Goal: Task Accomplishment & Management: Complete application form

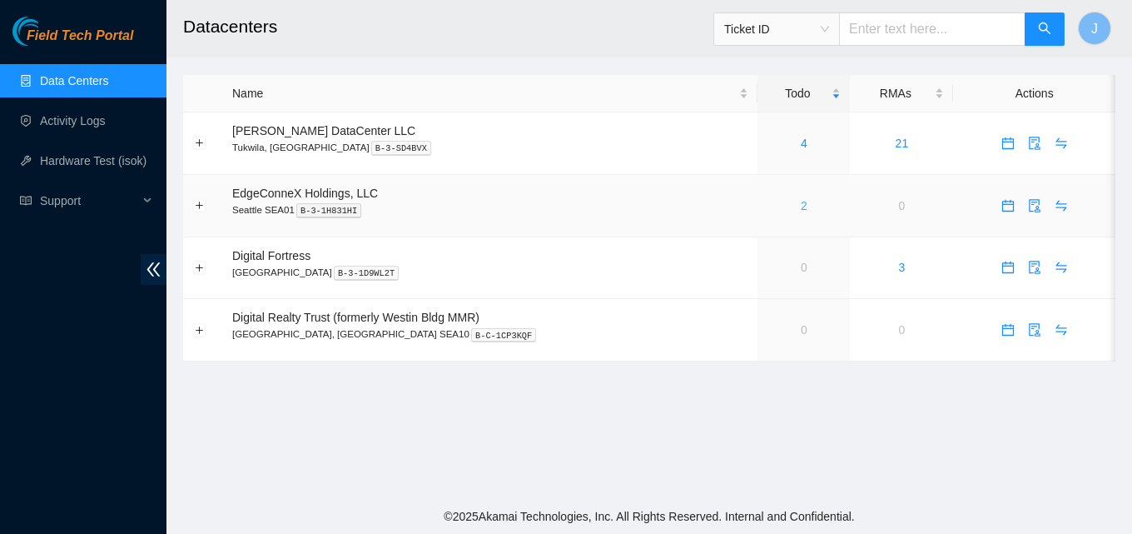
click at [801, 206] on link "2" at bounding box center [804, 205] width 7 height 13
click at [801, 208] on link "2" at bounding box center [804, 205] width 7 height 13
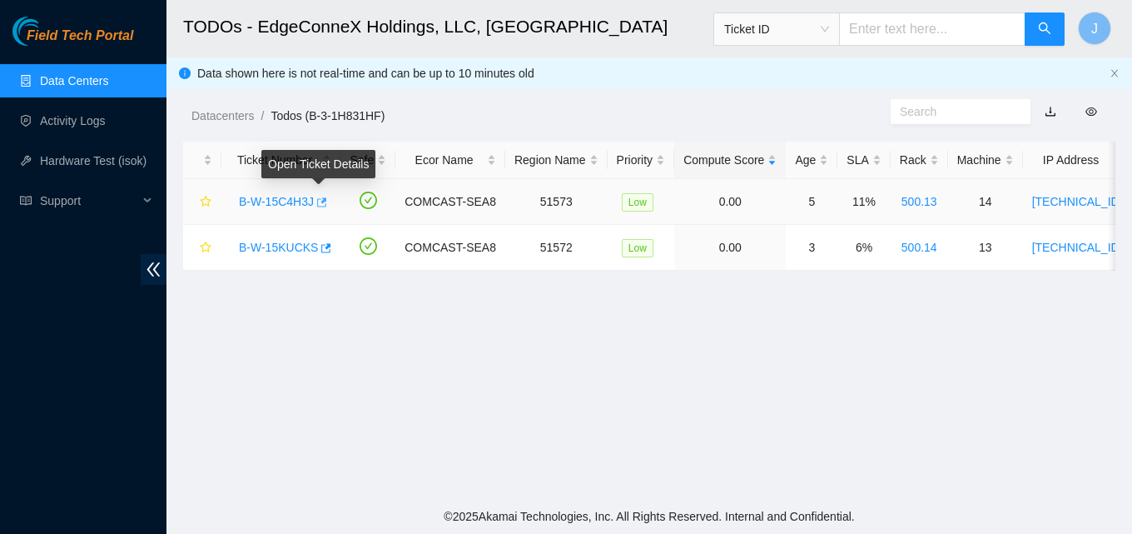
click at [316, 201] on icon "button" at bounding box center [321, 203] width 12 height 12
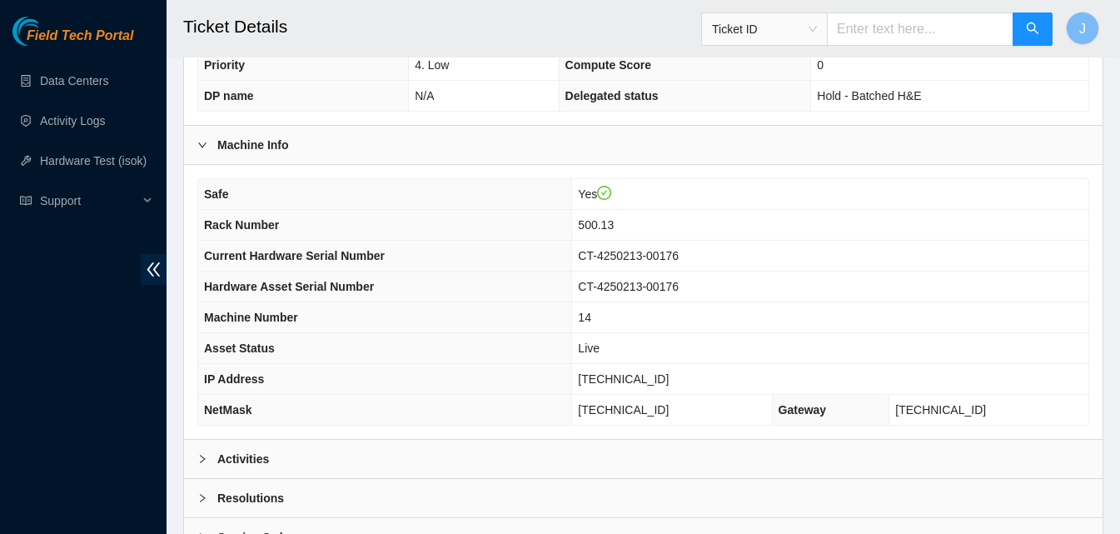
scroll to position [639, 0]
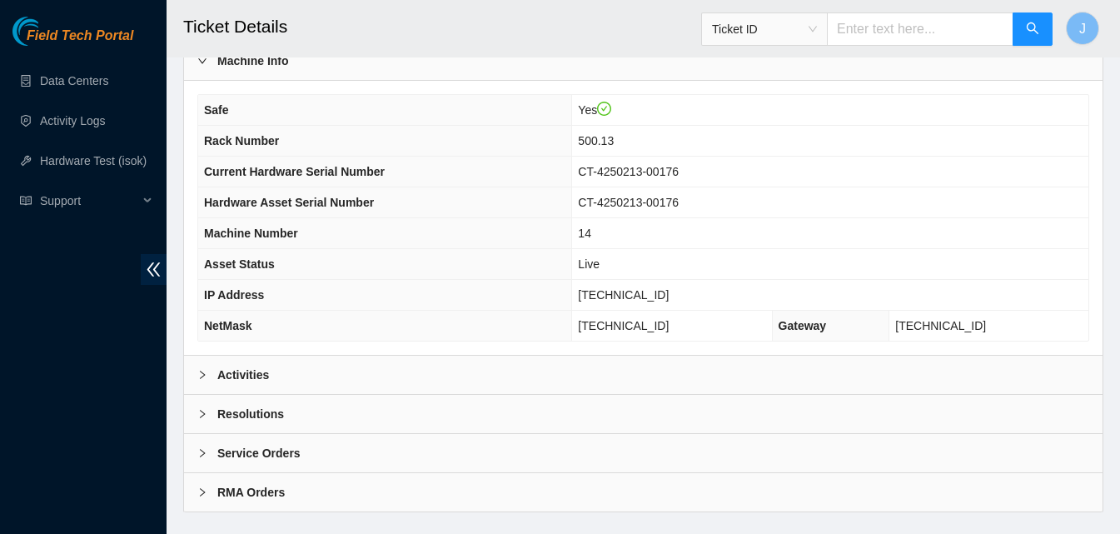
click at [521, 380] on div "Activities" at bounding box center [643, 375] width 918 height 38
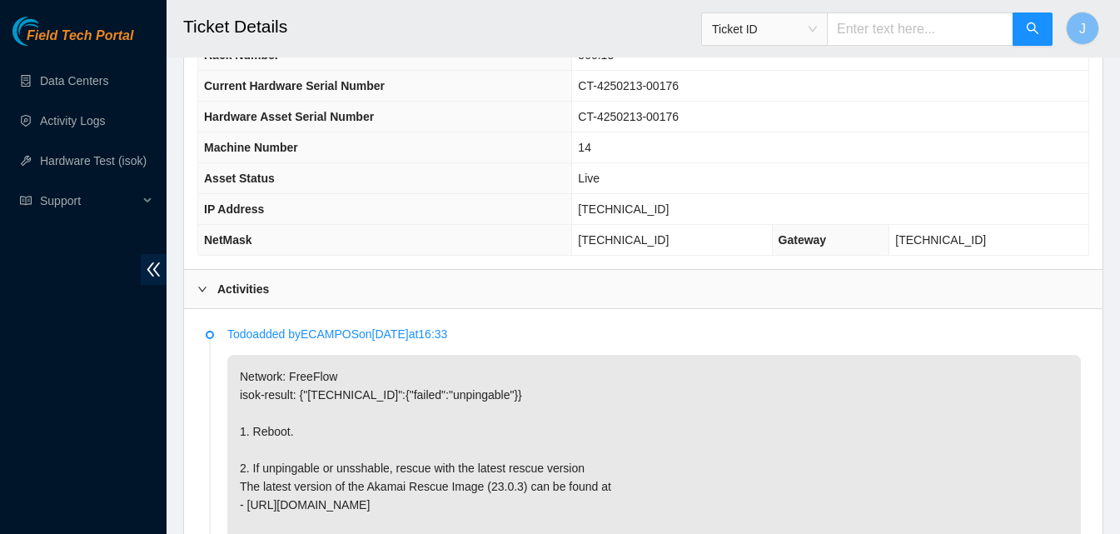
scroll to position [722, 0]
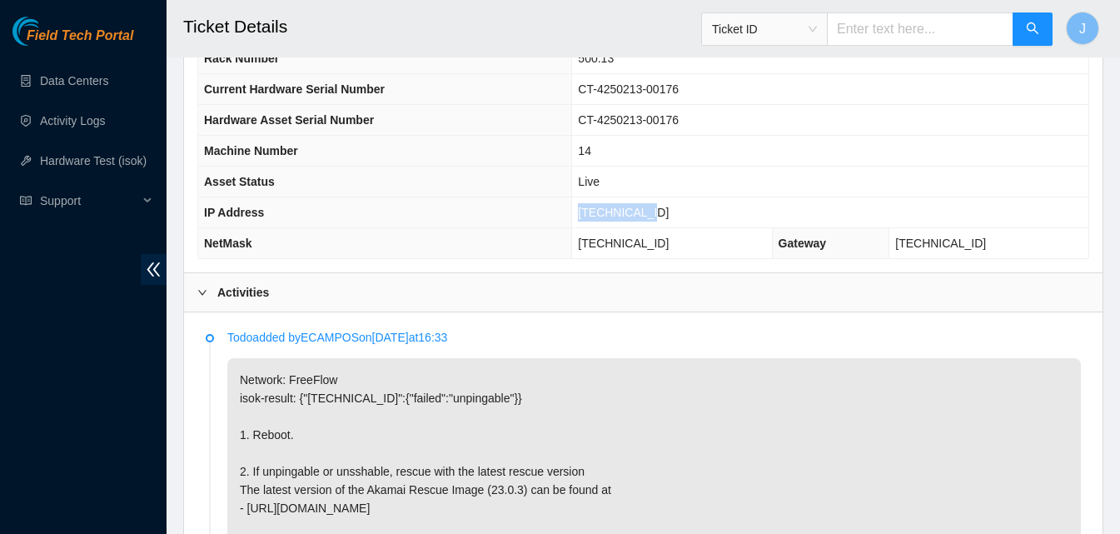
drag, startPoint x: 704, startPoint y: 220, endPoint x: 604, endPoint y: 218, distance: 100.8
click at [604, 218] on tr "IP Address 23.32.46.215" at bounding box center [643, 212] width 890 height 31
copy tr "23.32.46.215"
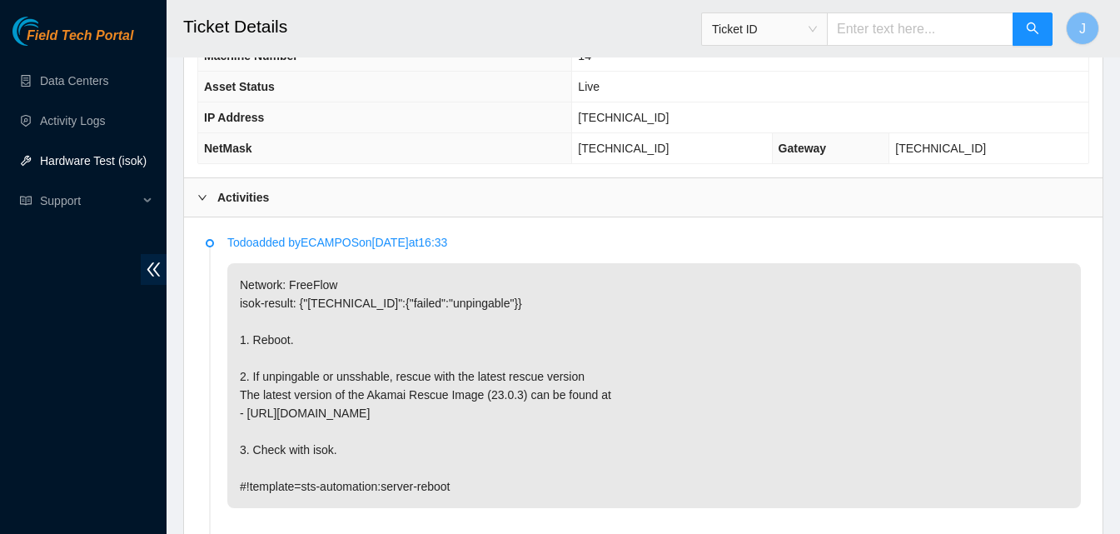
click at [876, 192] on div "Activities" at bounding box center [643, 197] width 918 height 38
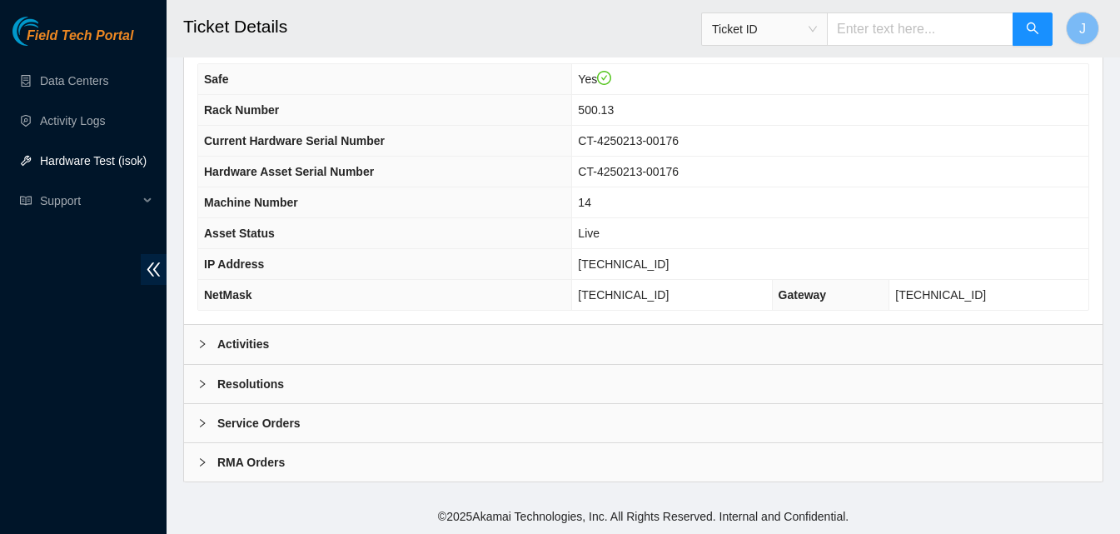
scroll to position [669, 0]
click at [715, 386] on div "Resolutions" at bounding box center [643, 384] width 918 height 38
click at [718, 381] on div "Resolutions" at bounding box center [643, 384] width 918 height 38
drag, startPoint x: 718, startPoint y: 381, endPoint x: 1132, endPoint y: 358, distance: 414.4
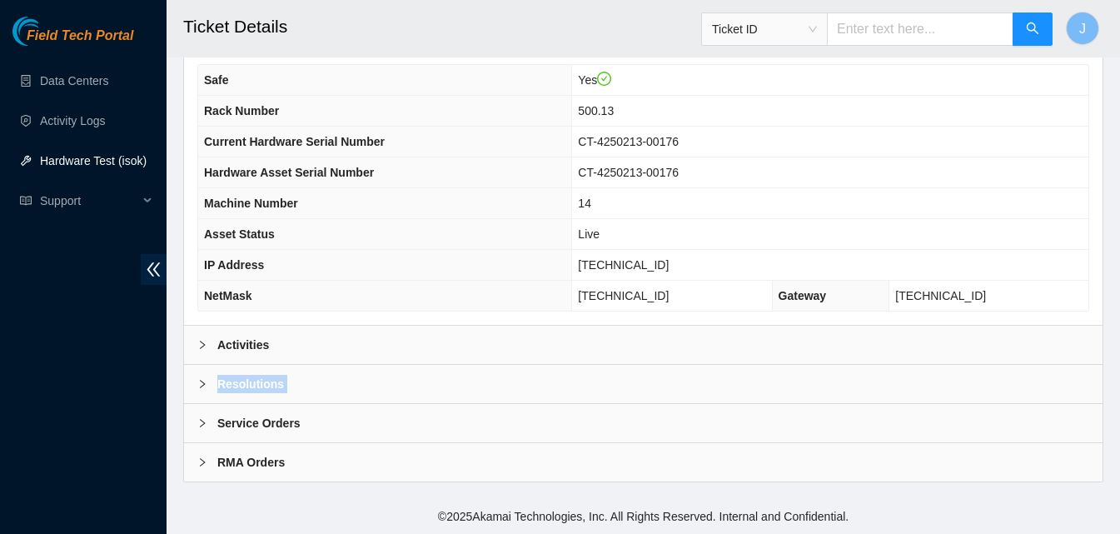
click at [228, 383] on b "Resolutions" at bounding box center [250, 384] width 67 height 18
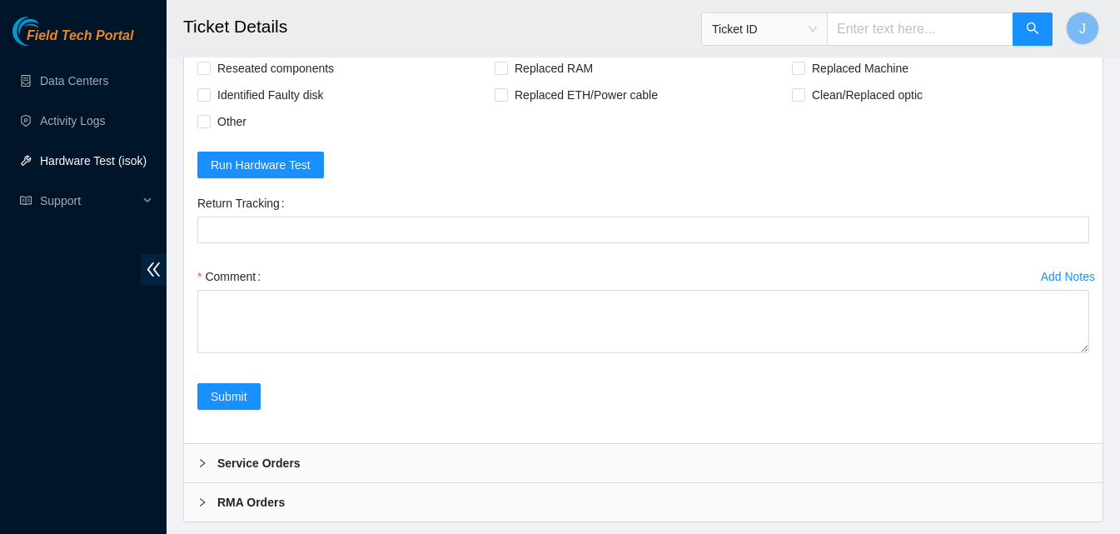
scroll to position [1098, 0]
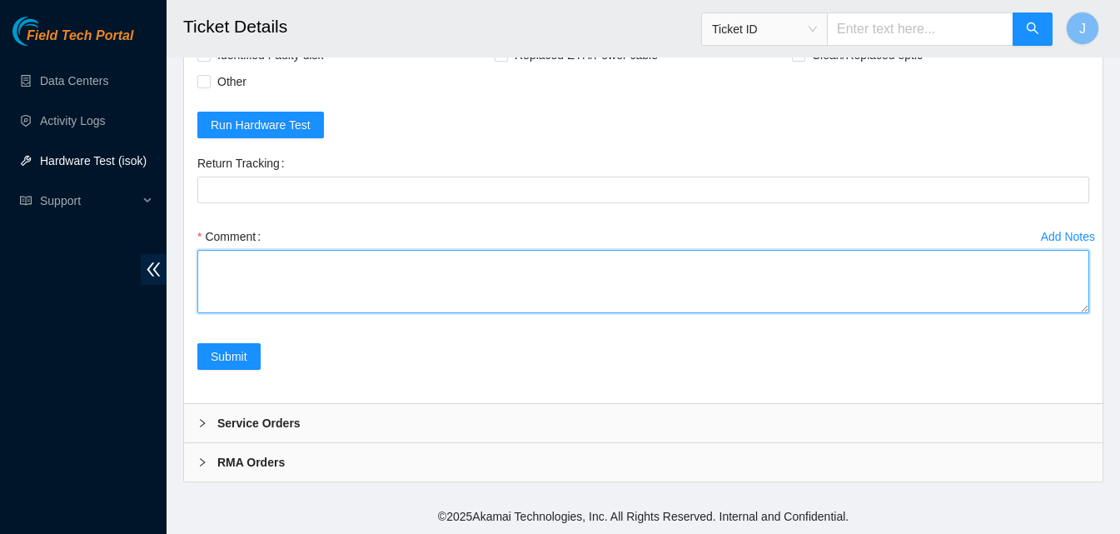
click at [764, 311] on textarea "Comment" at bounding box center [643, 281] width 892 height 63
type textarea "server was frozen rescued ran isok passed"
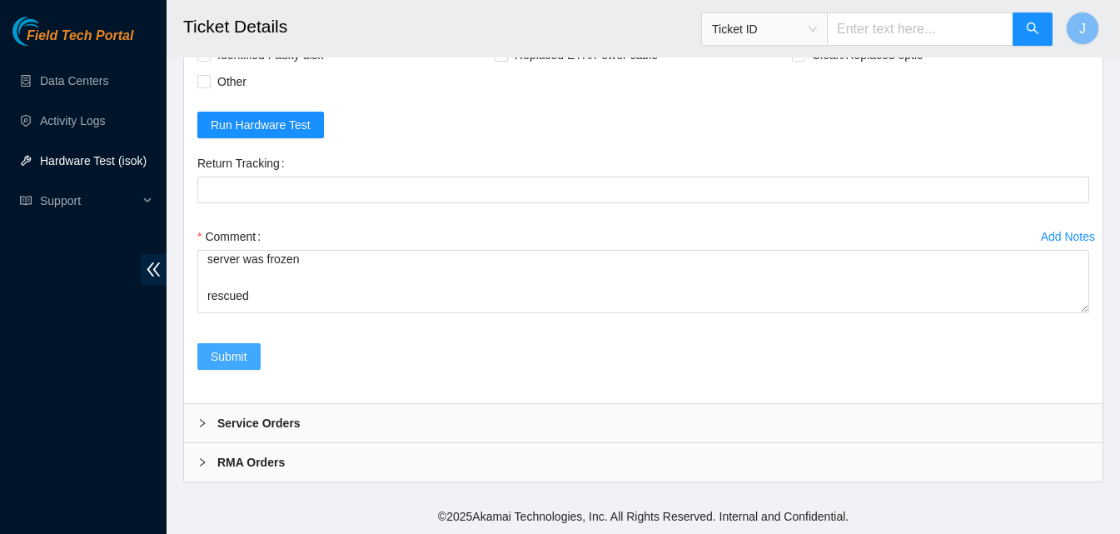
click at [226, 366] on button "Submit" at bounding box center [228, 356] width 63 height 27
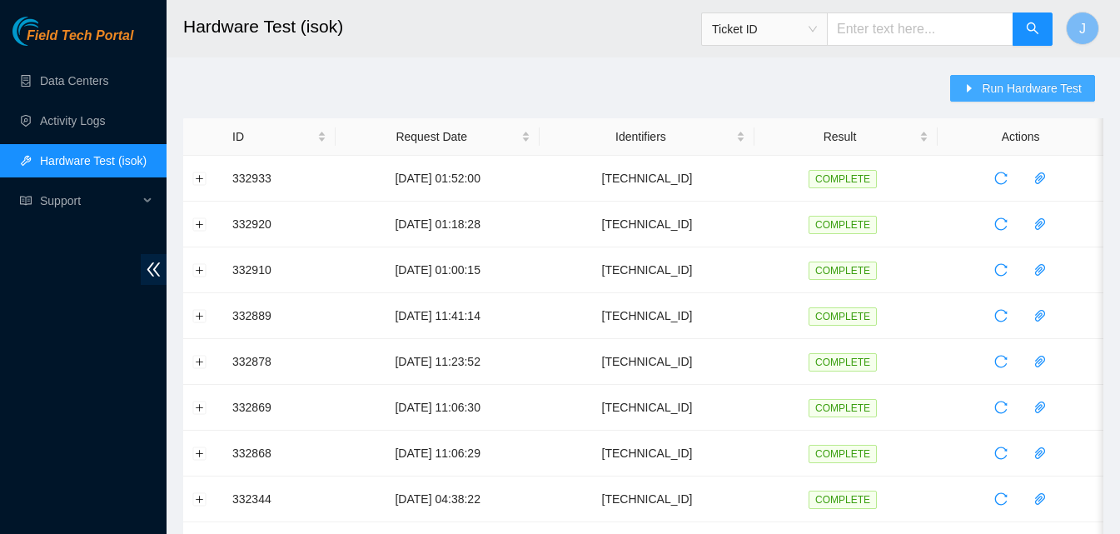
click at [1004, 94] on span "Run Hardware Test" at bounding box center [1032, 88] width 100 height 18
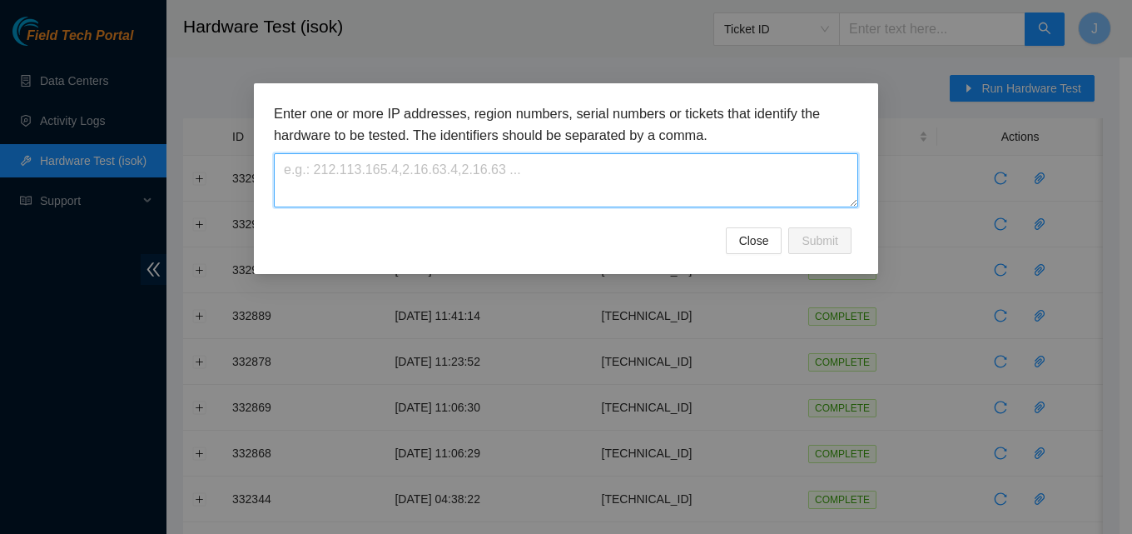
click at [568, 190] on textarea at bounding box center [566, 180] width 585 height 54
paste textarea "23.32.46.215"
type textarea "23.32.46.215"
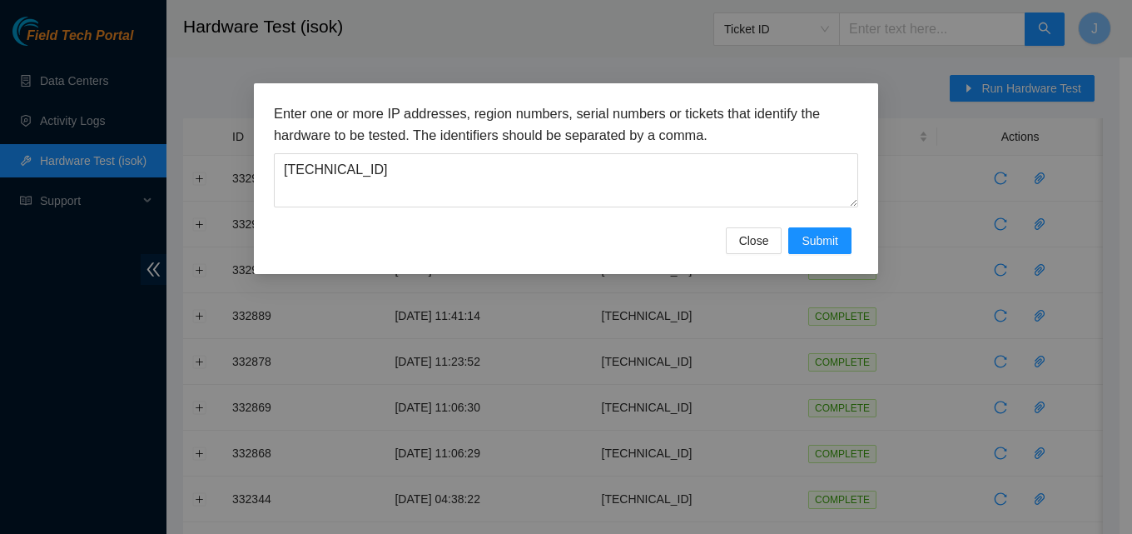
click at [672, 132] on h3 "Enter one or more IP addresses, region numbers, serial numbers or tickets that …" at bounding box center [566, 124] width 585 height 42
click at [819, 253] on button "Submit" at bounding box center [820, 240] width 63 height 27
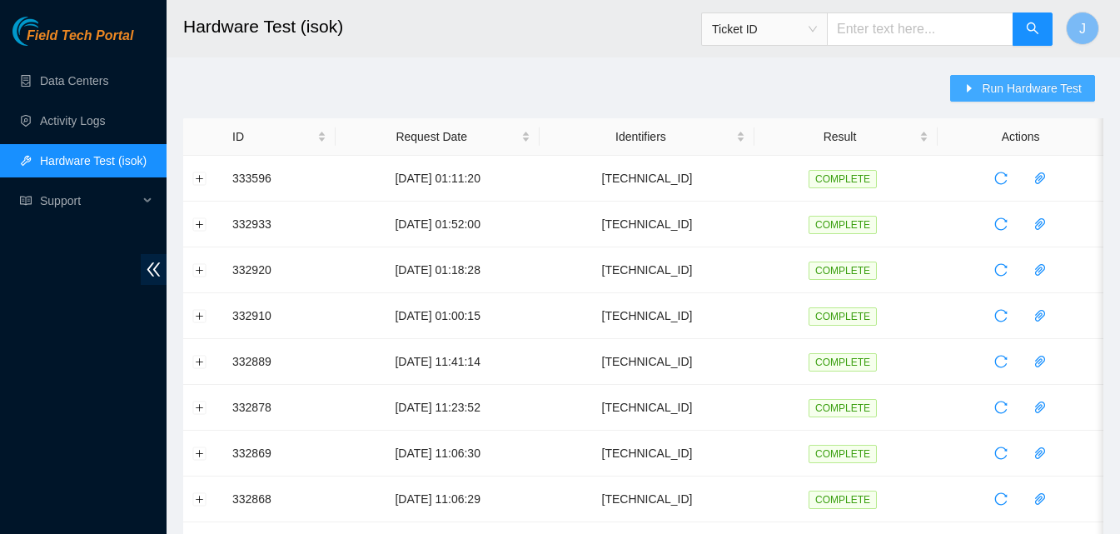
click at [988, 76] on button "Run Hardware Test" at bounding box center [1022, 88] width 145 height 27
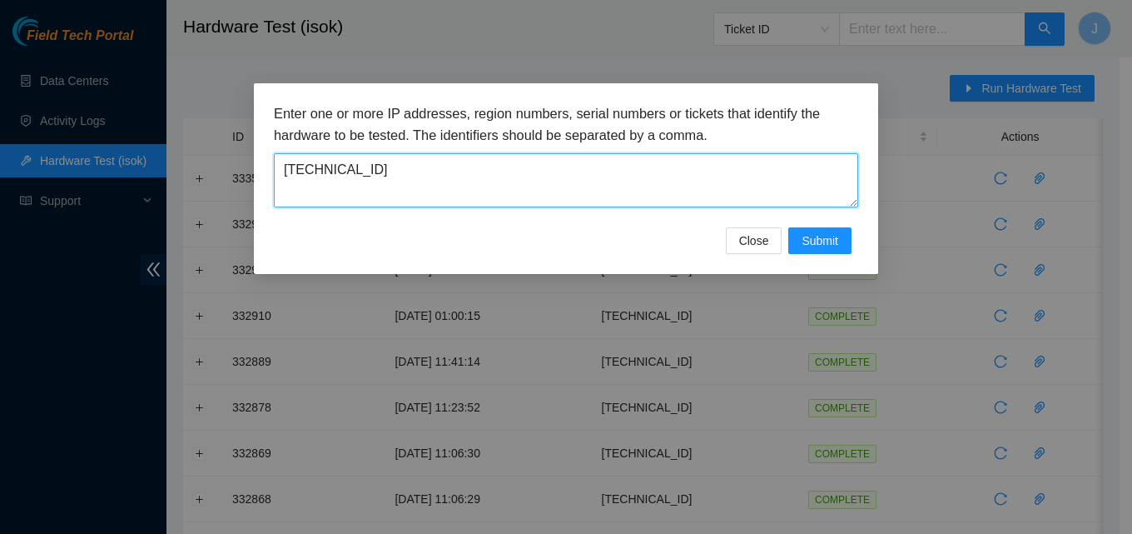
drag, startPoint x: 482, startPoint y: 192, endPoint x: 0, endPoint y: 161, distance: 483.1
click at [0, 161] on div "Enter one or more IP addresses, region numbers, serial numbers or tickets that …" at bounding box center [566, 267] width 1132 height 534
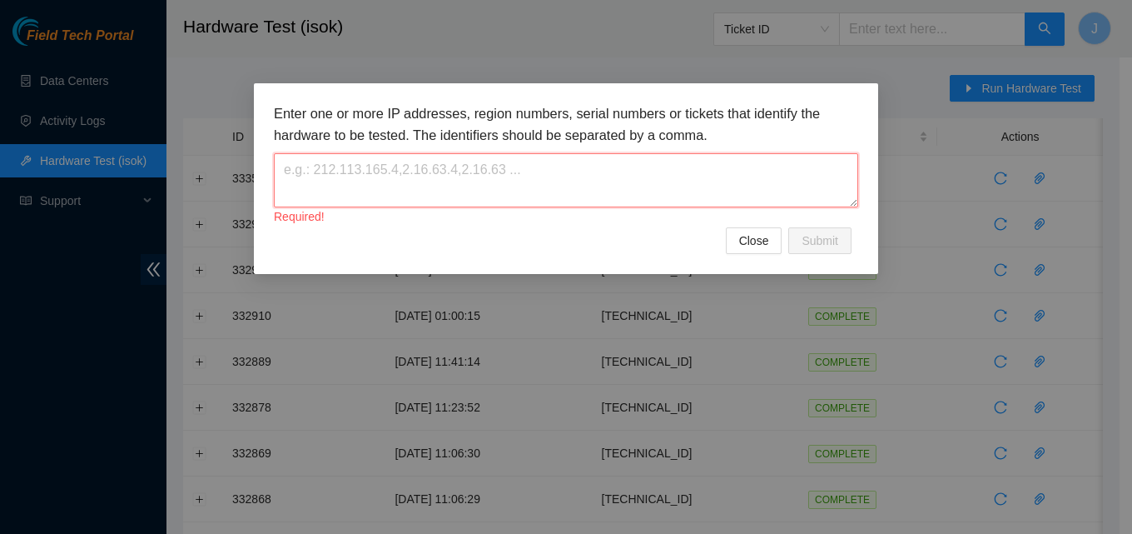
paste textarea "23.32.46.188"
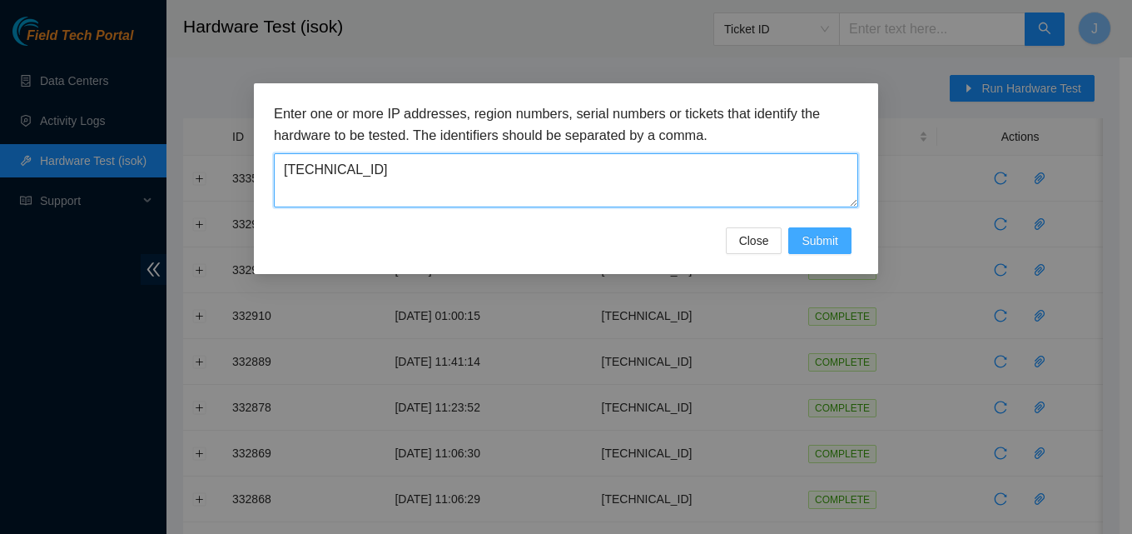
type textarea "23.32.46.188"
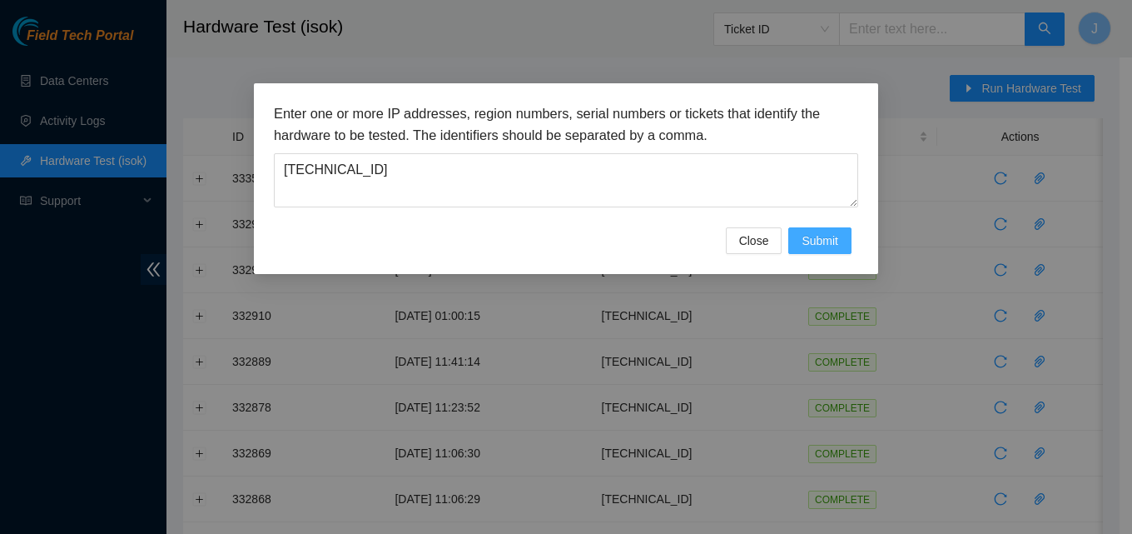
click at [841, 232] on button "Submit" at bounding box center [820, 240] width 63 height 27
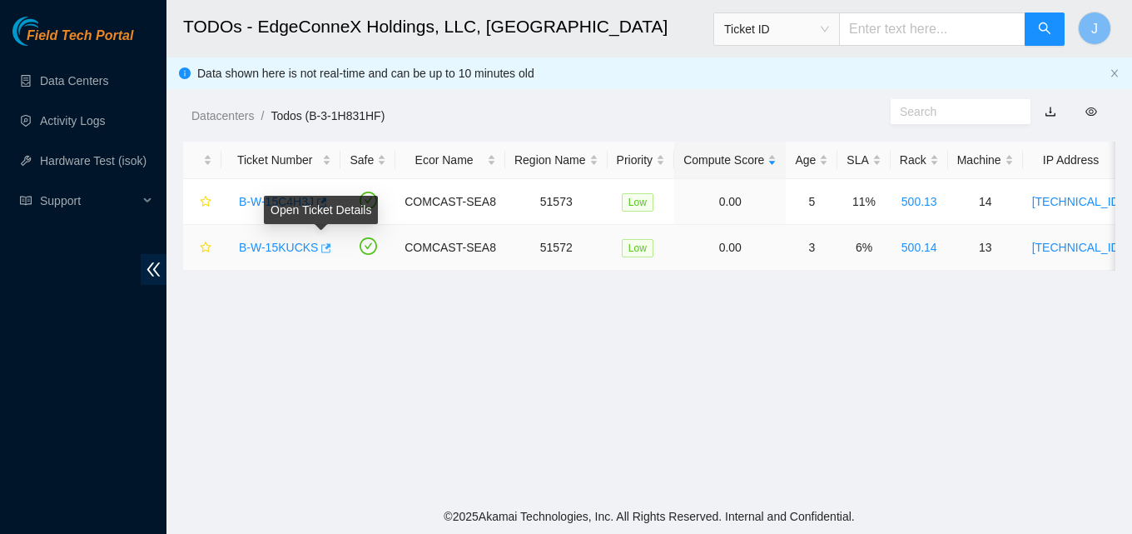
click at [319, 246] on icon "button" at bounding box center [325, 248] width 12 height 12
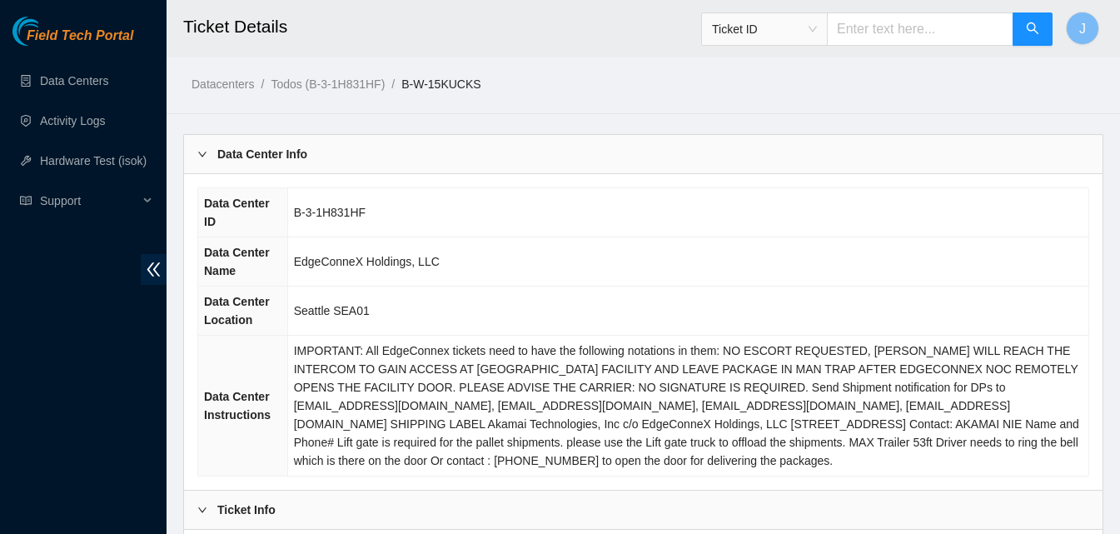
click at [970, 280] on td "EdgeConneX Holdings, LLC" at bounding box center [687, 261] width 801 height 49
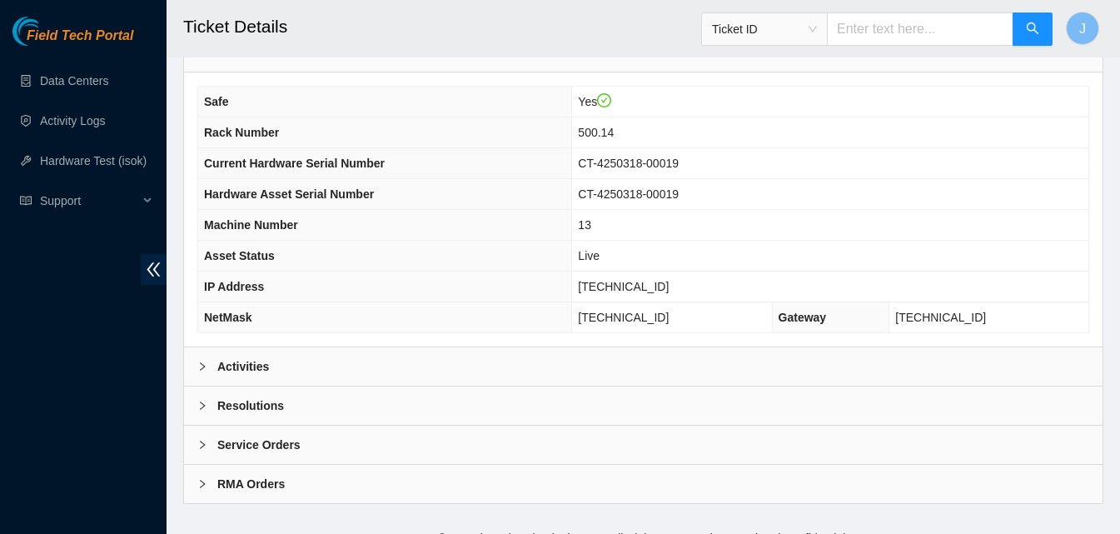
scroll to position [669, 0]
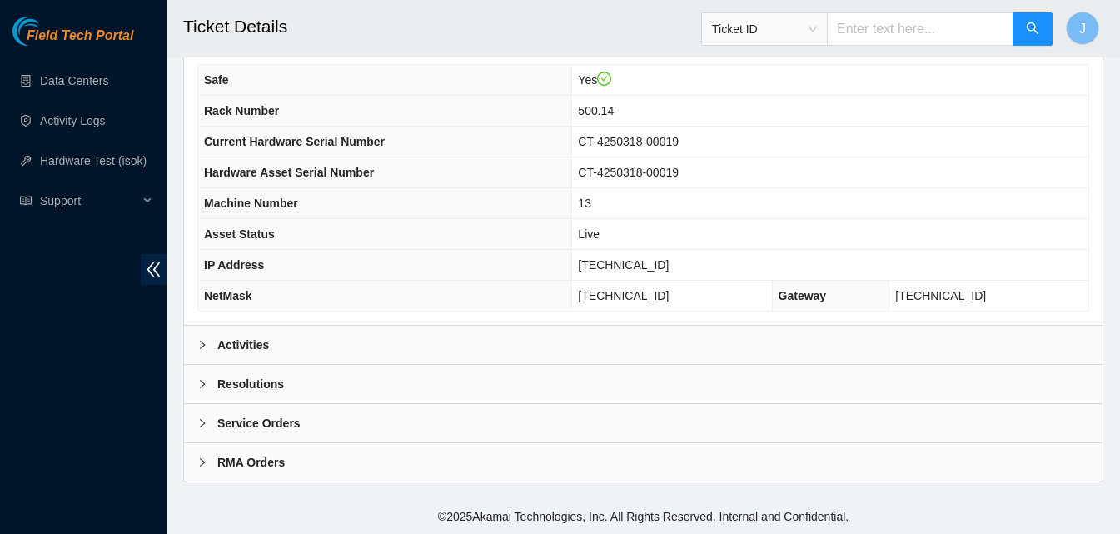
click at [626, 351] on div "Activities" at bounding box center [643, 345] width 918 height 38
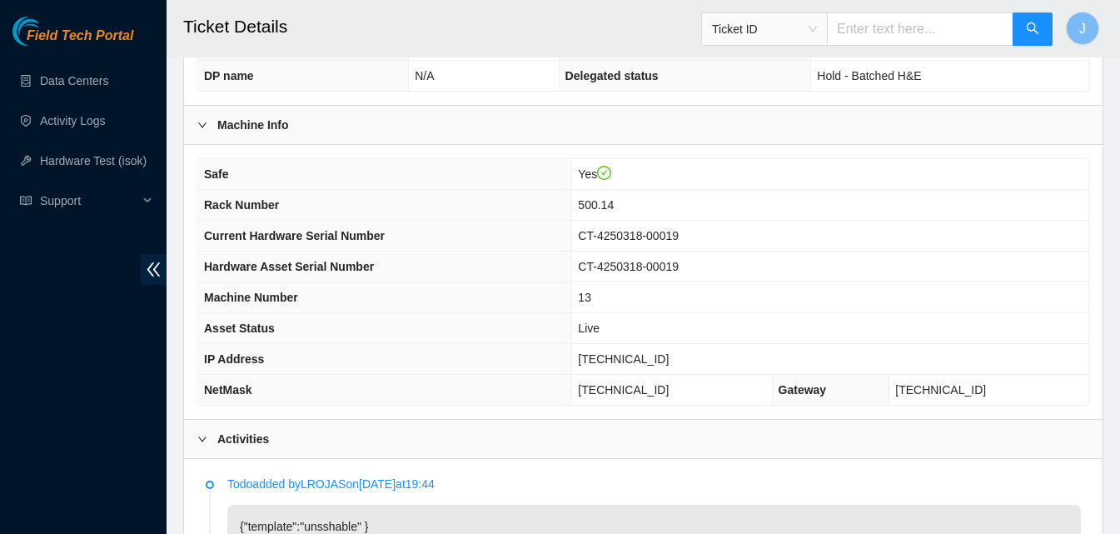
scroll to position [555, 0]
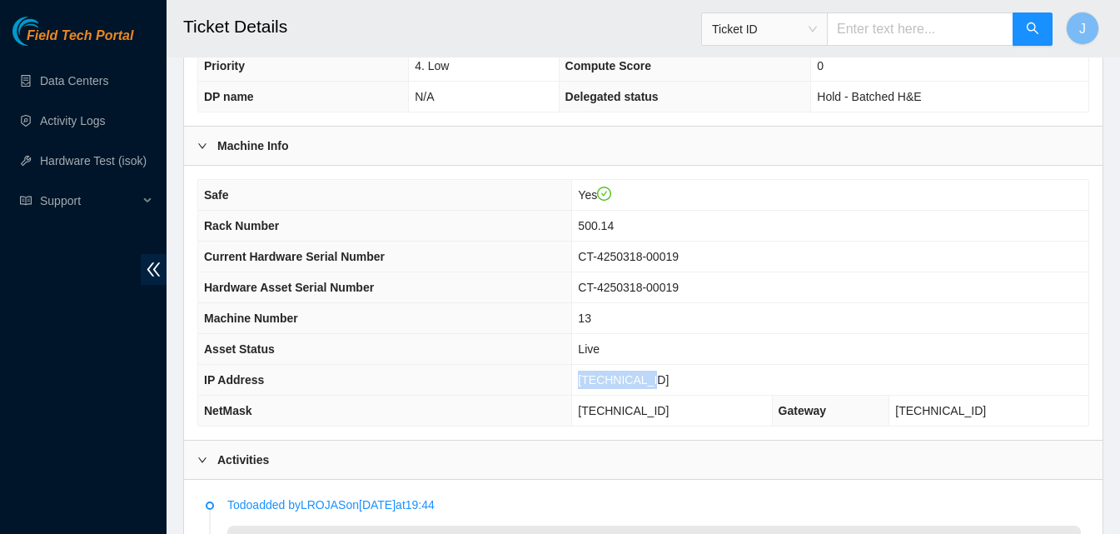
drag, startPoint x: 742, startPoint y: 387, endPoint x: 540, endPoint y: 372, distance: 202.9
click at [540, 372] on tr "IP Address 23.32.46.188" at bounding box center [643, 380] width 890 height 31
copy tr "23.32.46.188"
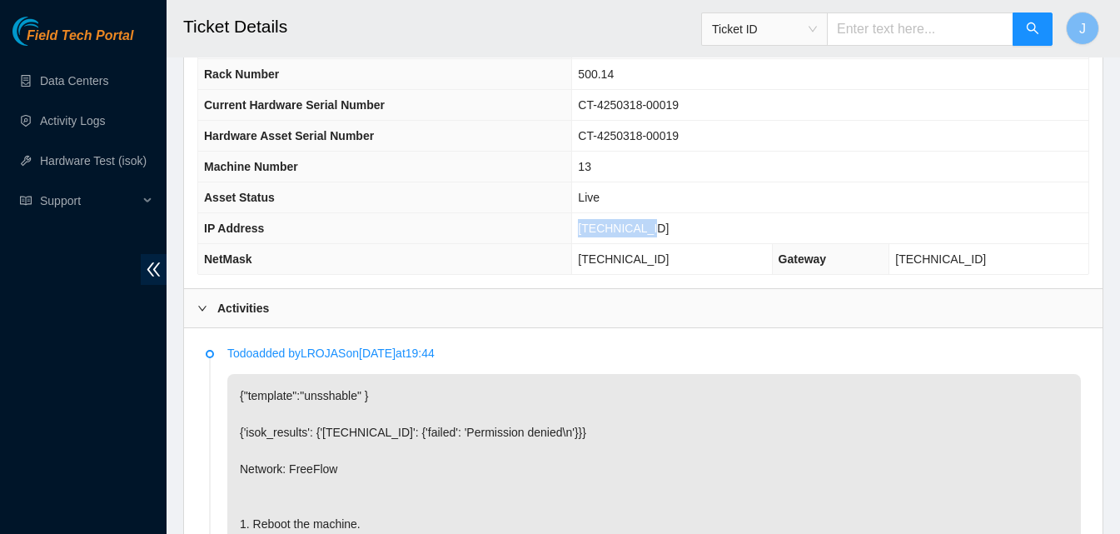
scroll to position [709, 0]
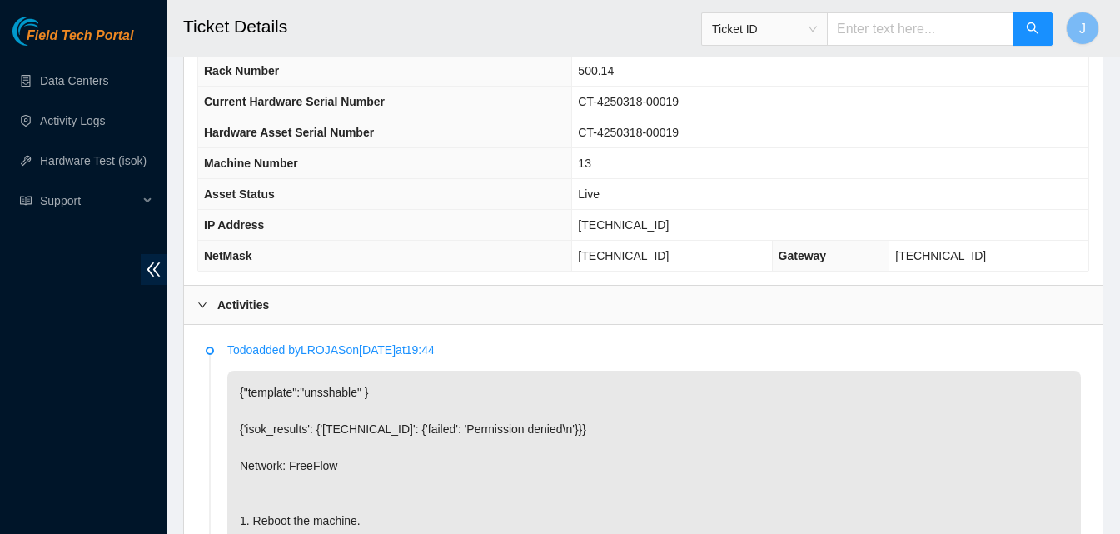
click at [470, 311] on div "Activities" at bounding box center [643, 305] width 918 height 38
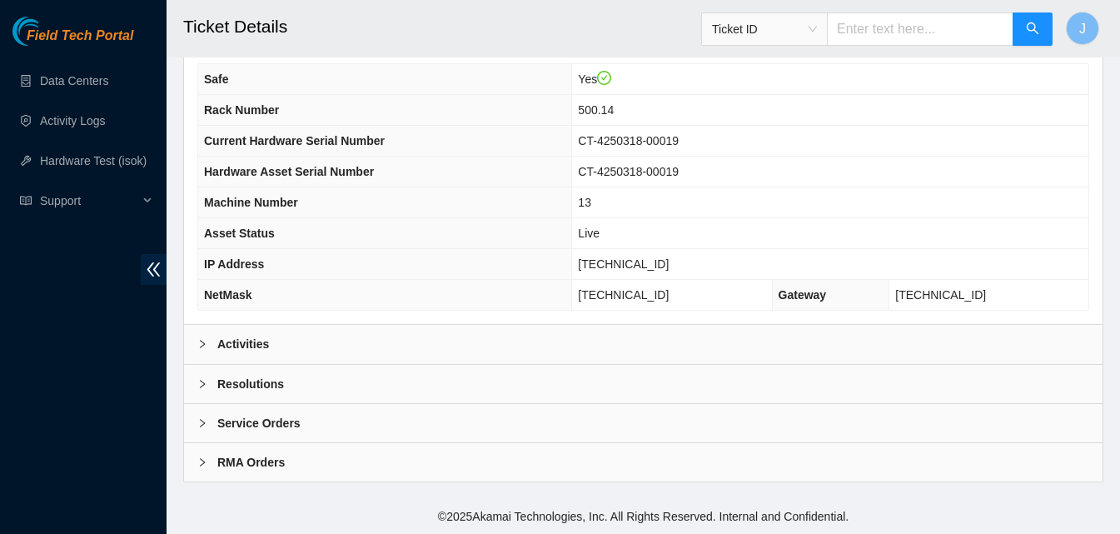
scroll to position [669, 0]
click at [605, 376] on div "Resolutions" at bounding box center [643, 384] width 918 height 38
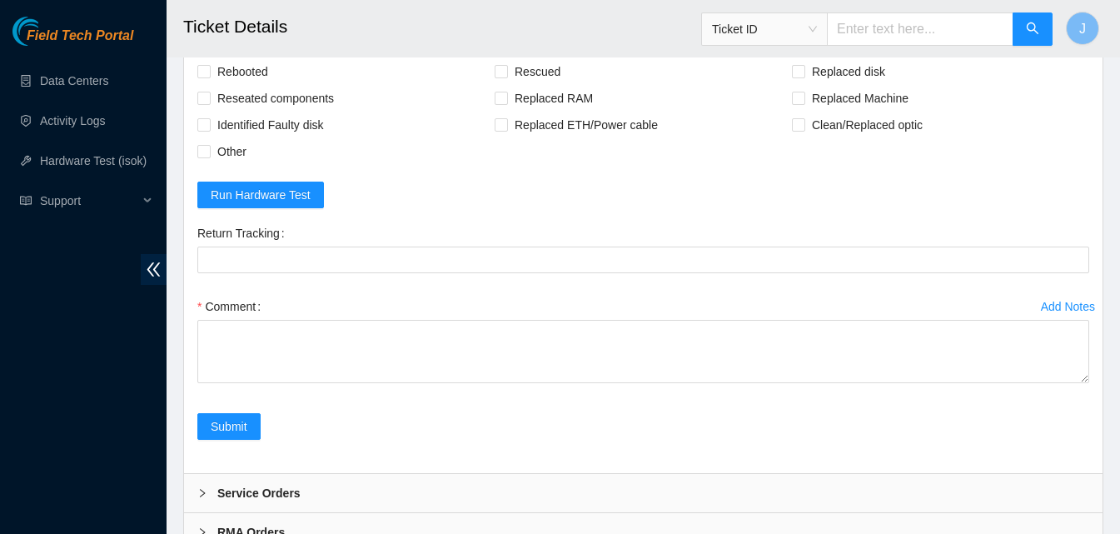
scroll to position [1031, 0]
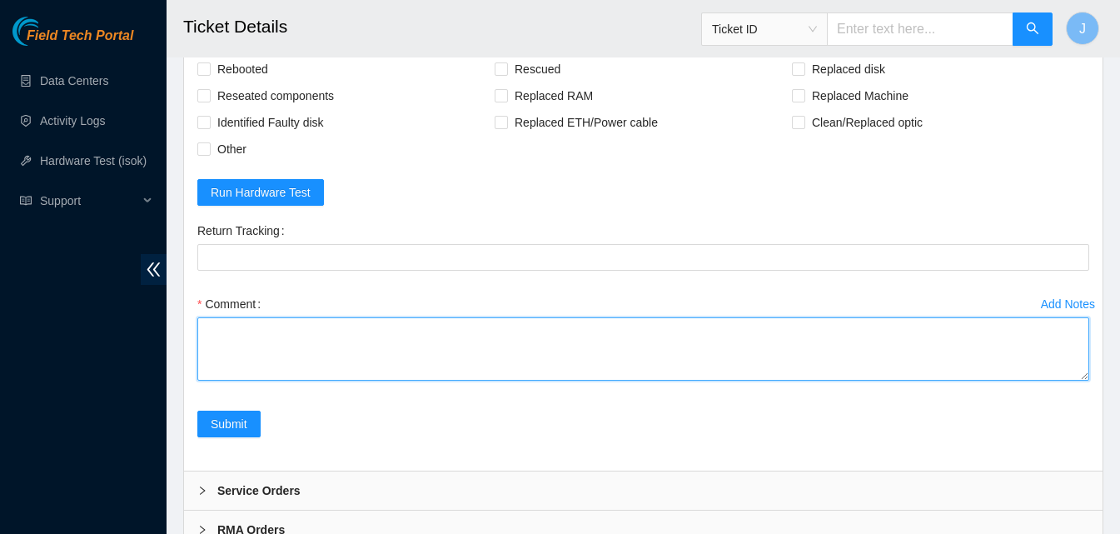
click at [544, 341] on textarea "Comment" at bounding box center [643, 348] width 892 height 63
type textarea "server was frozen rescued ran isok passed"
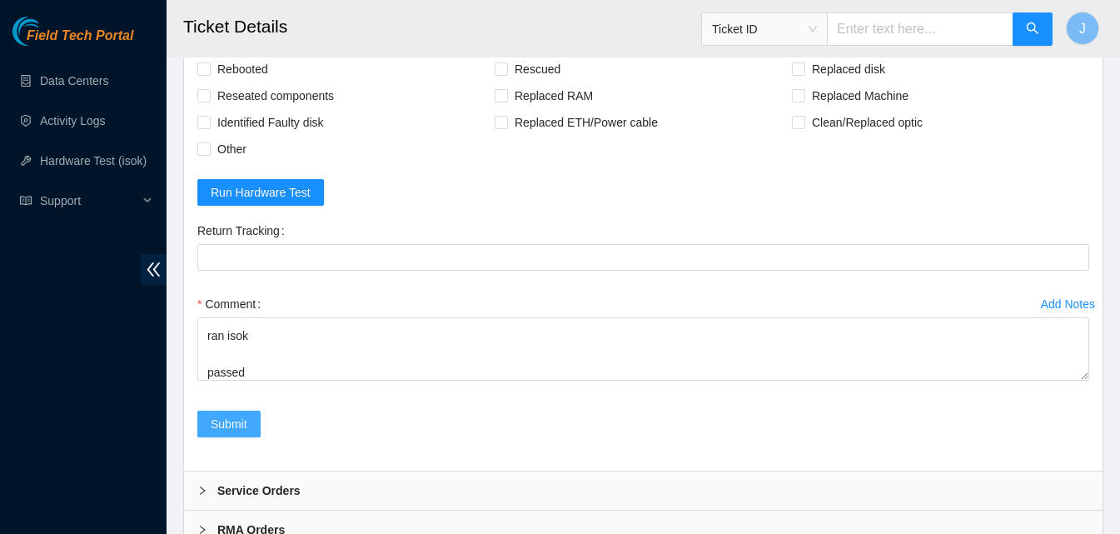
click at [215, 415] on span "Submit" at bounding box center [229, 424] width 37 height 18
